Goal: Task Accomplishment & Management: Use online tool/utility

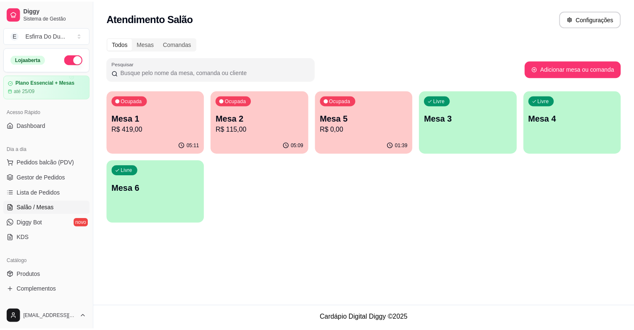
scroll to position [17, 0]
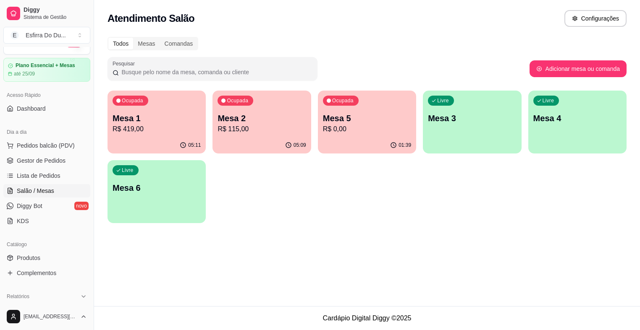
click at [160, 106] on div "Ocupada Mesa 1 R$ 419,00" at bounding box center [156, 114] width 98 height 47
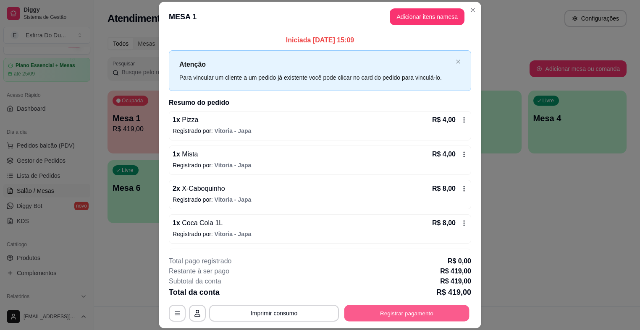
click at [379, 312] on button "Registrar pagamento" at bounding box center [406, 314] width 125 height 16
click at [389, 310] on button "Registrar pagamento" at bounding box center [406, 314] width 125 height 16
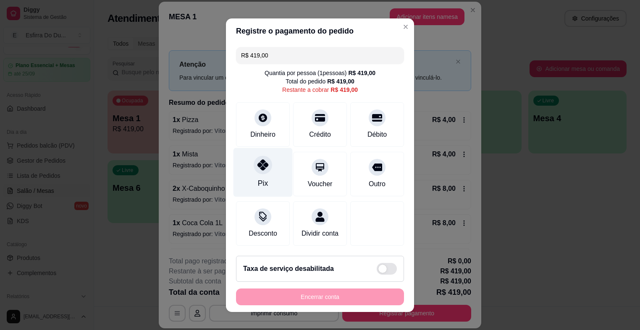
click at [262, 170] on icon at bounding box center [262, 165] width 11 height 11
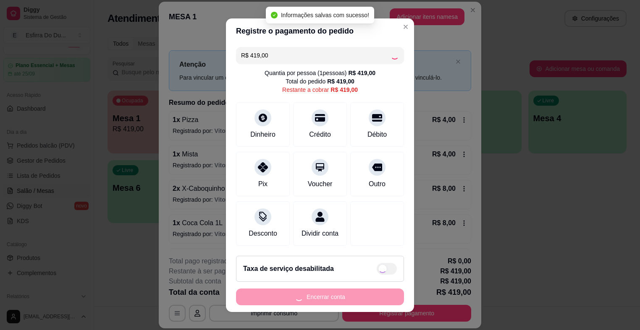
type input "R$ 0,00"
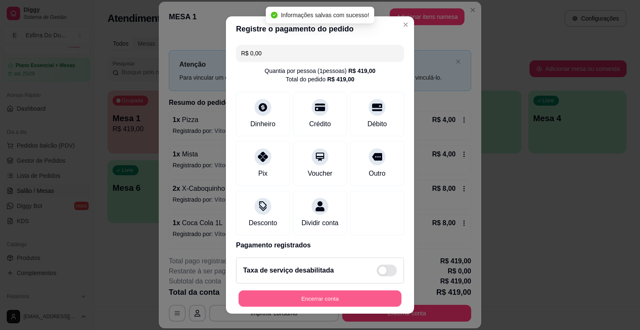
click at [300, 296] on button "Encerrar conta" at bounding box center [319, 299] width 163 height 16
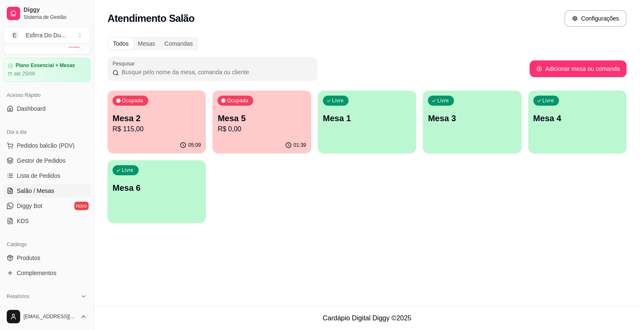
click at [273, 121] on p "Mesa 5" at bounding box center [261, 119] width 88 height 12
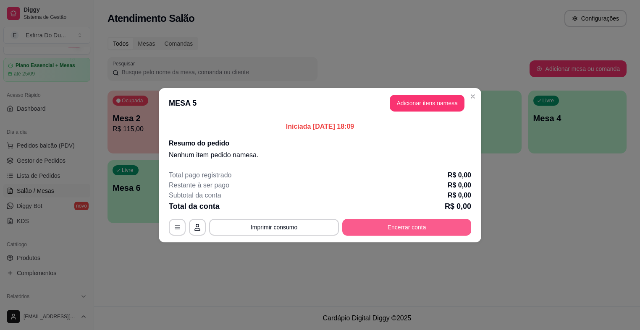
click at [396, 233] on button "Encerrar conta" at bounding box center [406, 227] width 129 height 17
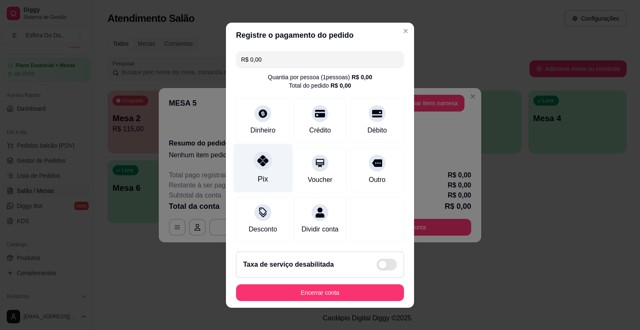
click at [242, 170] on div "Pix" at bounding box center [262, 168] width 59 height 49
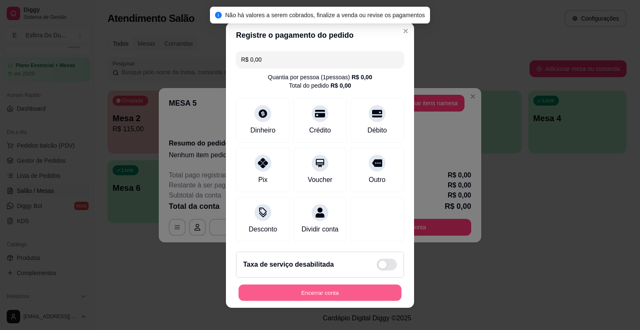
click at [278, 294] on button "Encerrar conta" at bounding box center [319, 293] width 163 height 16
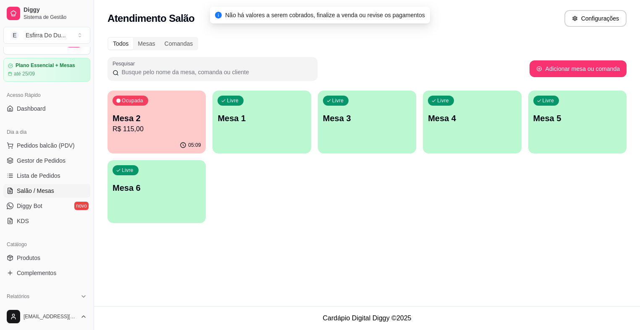
click at [178, 141] on div "05:09" at bounding box center [156, 145] width 98 height 16
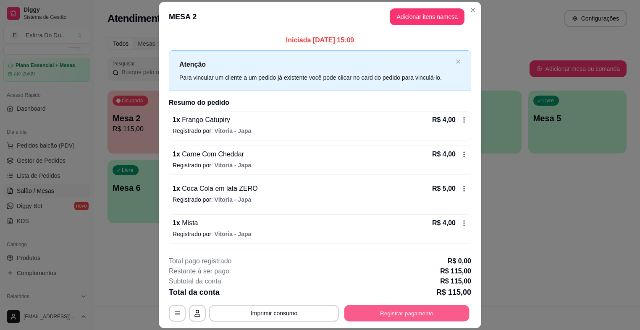
click at [412, 311] on button "Registrar pagamento" at bounding box center [406, 314] width 125 height 16
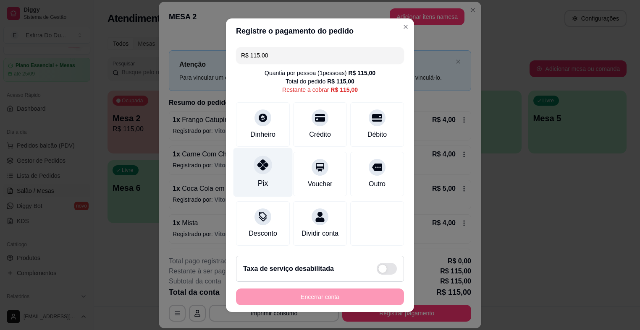
click at [259, 173] on div at bounding box center [263, 165] width 18 height 18
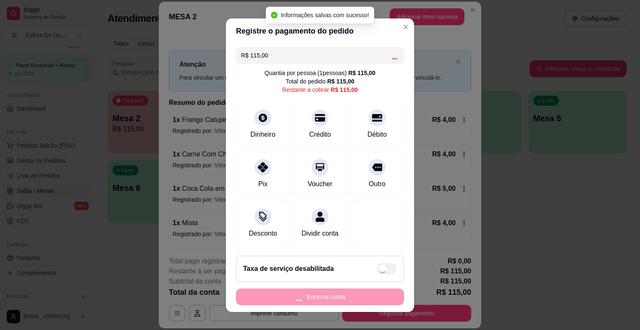
type input "R$ 0,00"
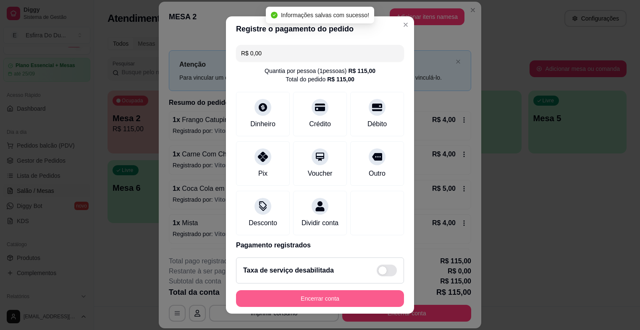
click at [265, 295] on button "Encerrar conta" at bounding box center [320, 299] width 168 height 17
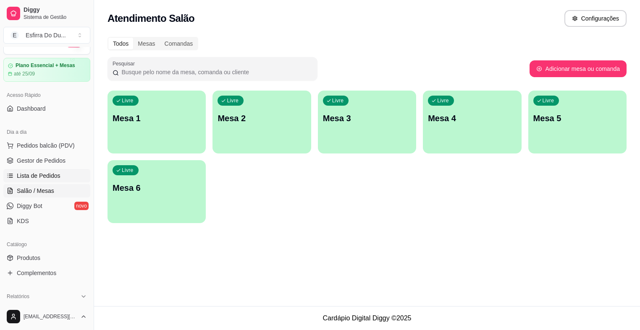
click at [49, 178] on span "Lista de Pedidos" at bounding box center [39, 176] width 44 height 8
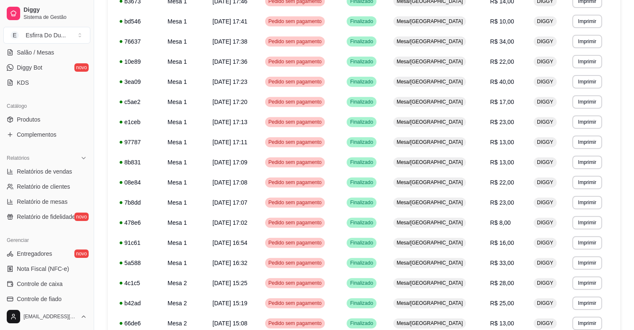
scroll to position [178, 0]
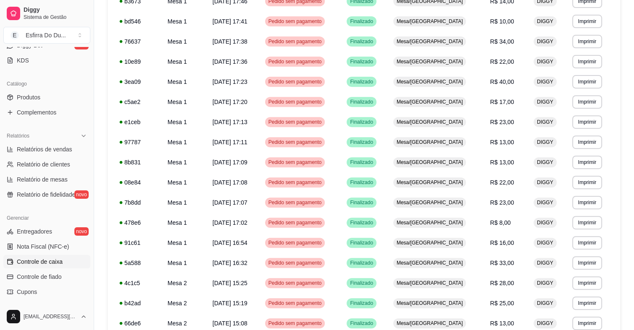
click at [56, 262] on span "Controle de caixa" at bounding box center [40, 262] width 46 height 8
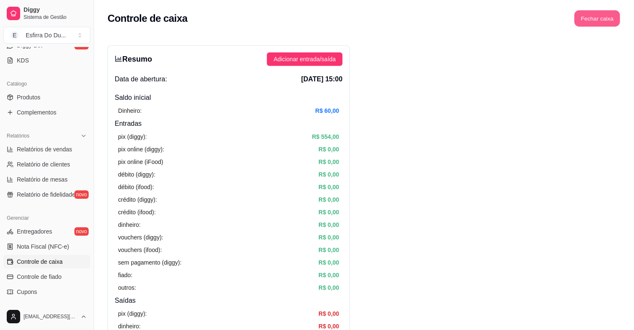
click at [592, 21] on button "Fechar caixa" at bounding box center [597, 18] width 46 height 16
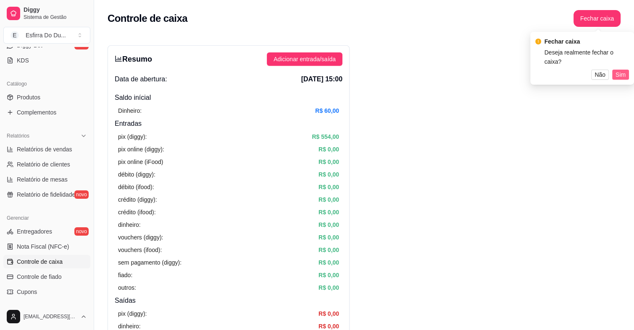
click at [618, 73] on span "Sim" at bounding box center [620, 74] width 10 height 9
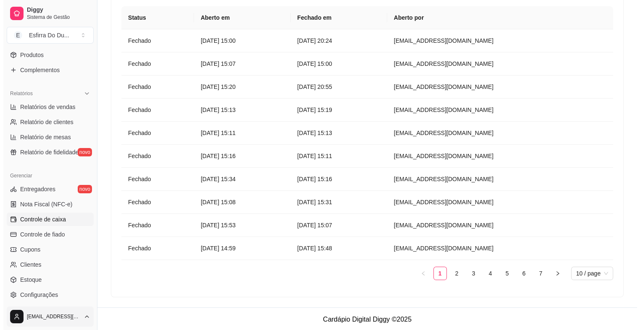
scroll to position [262, 0]
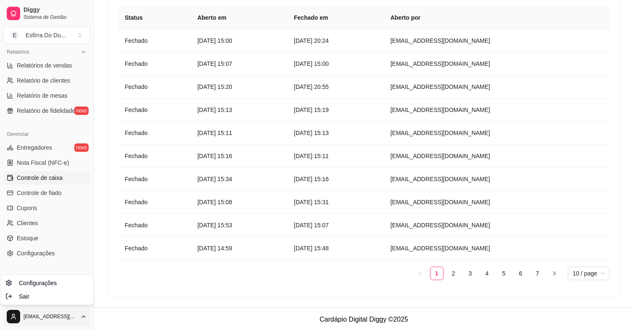
click at [15, 261] on html "Diggy Sistema de Gestão E Esfirra Do Du ... Loja aberta Plano Essencial + Mesas…" at bounding box center [320, 95] width 640 height 330
click at [30, 295] on div "Sair" at bounding box center [47, 296] width 90 height 13
